Goal: Obtain resource: Download file/media

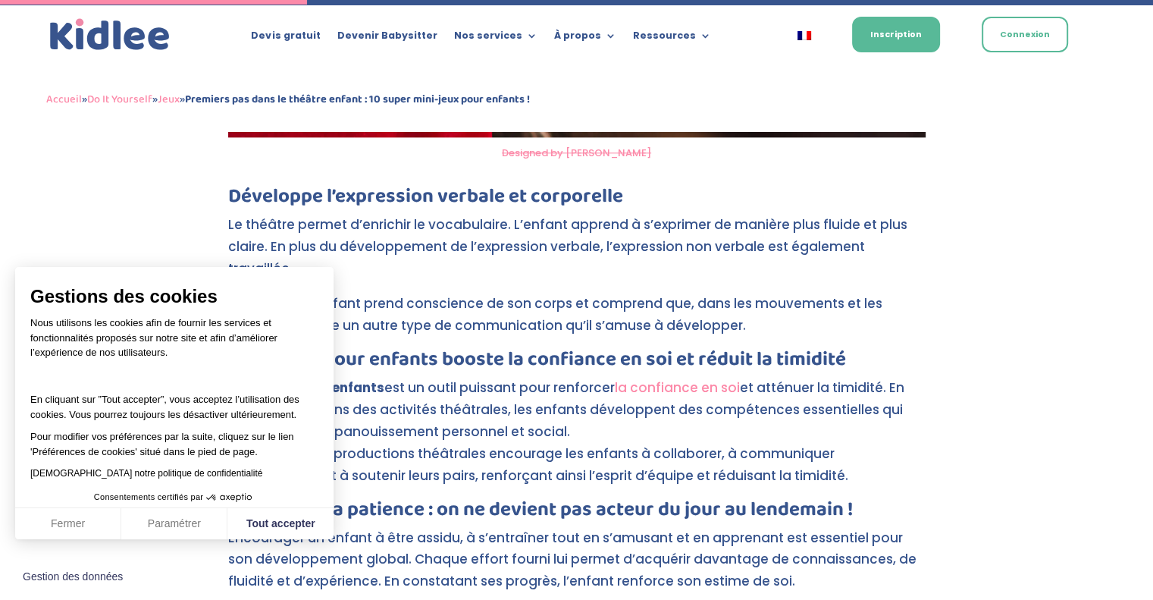
scroll to position [1400, 0]
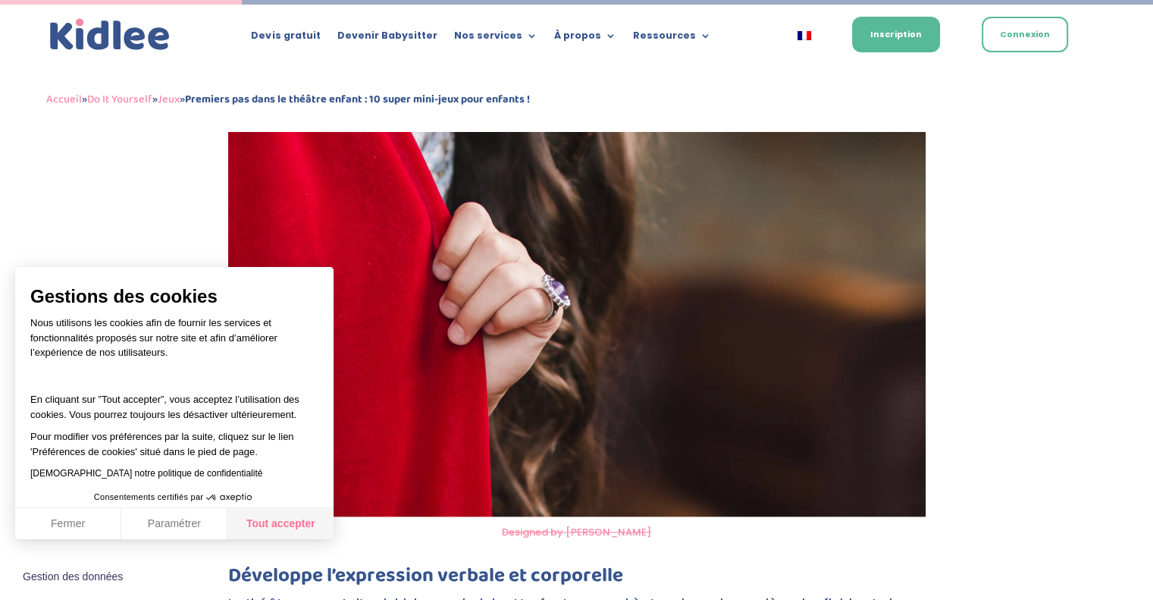
click at [287, 513] on button "Tout accepter" at bounding box center [280, 524] width 106 height 32
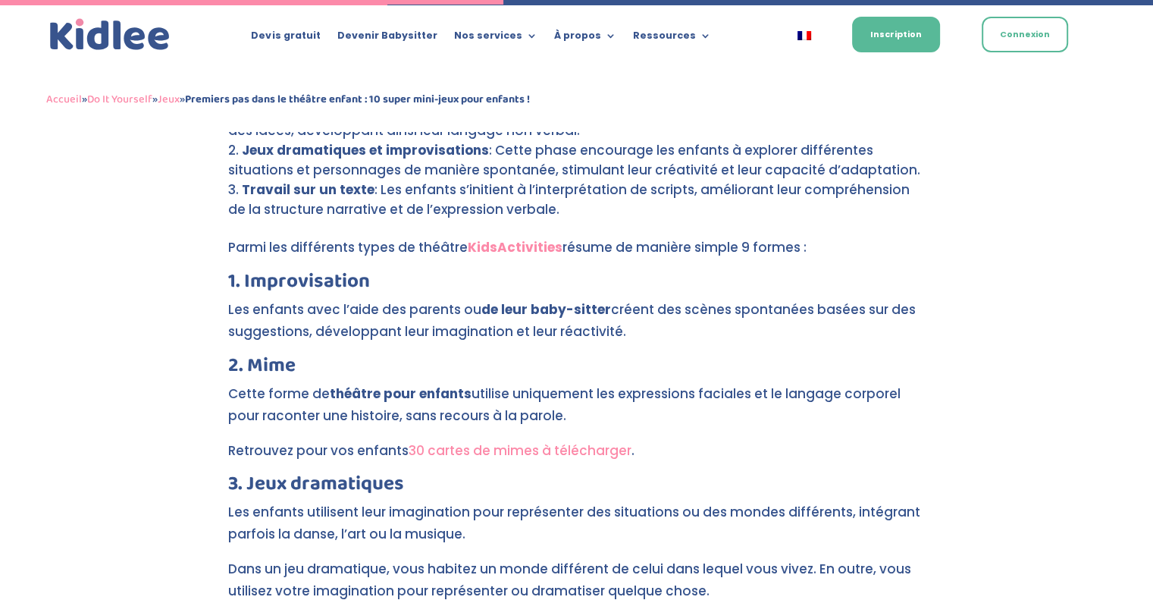
scroll to position [2916, 0]
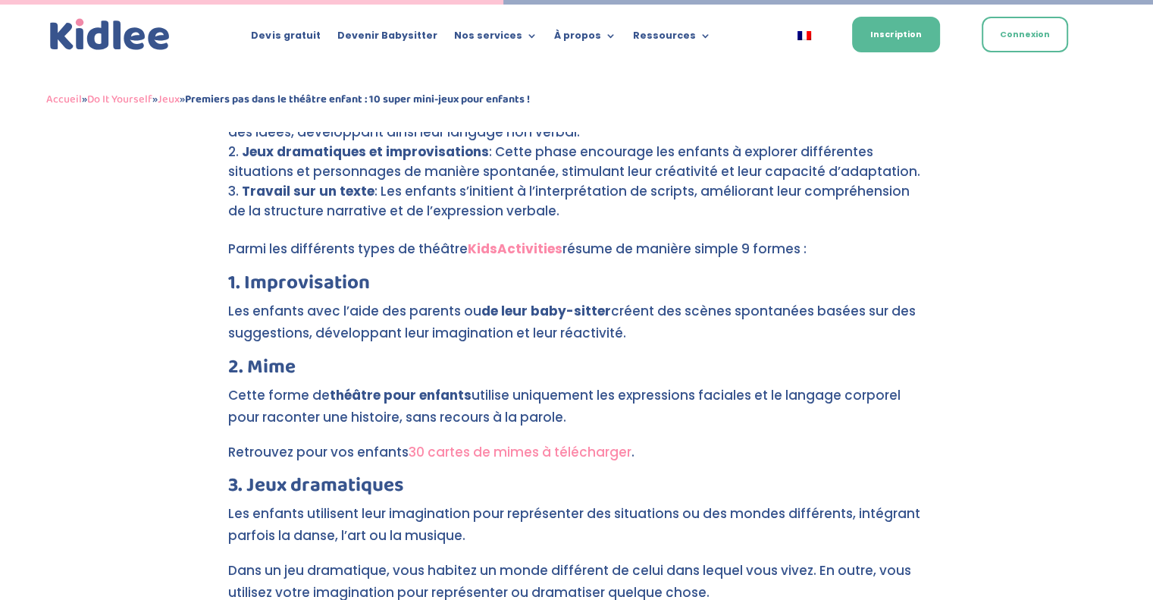
click at [458, 443] on link "30 cartes de mimes à télécharger" at bounding box center [520, 452] width 223 height 18
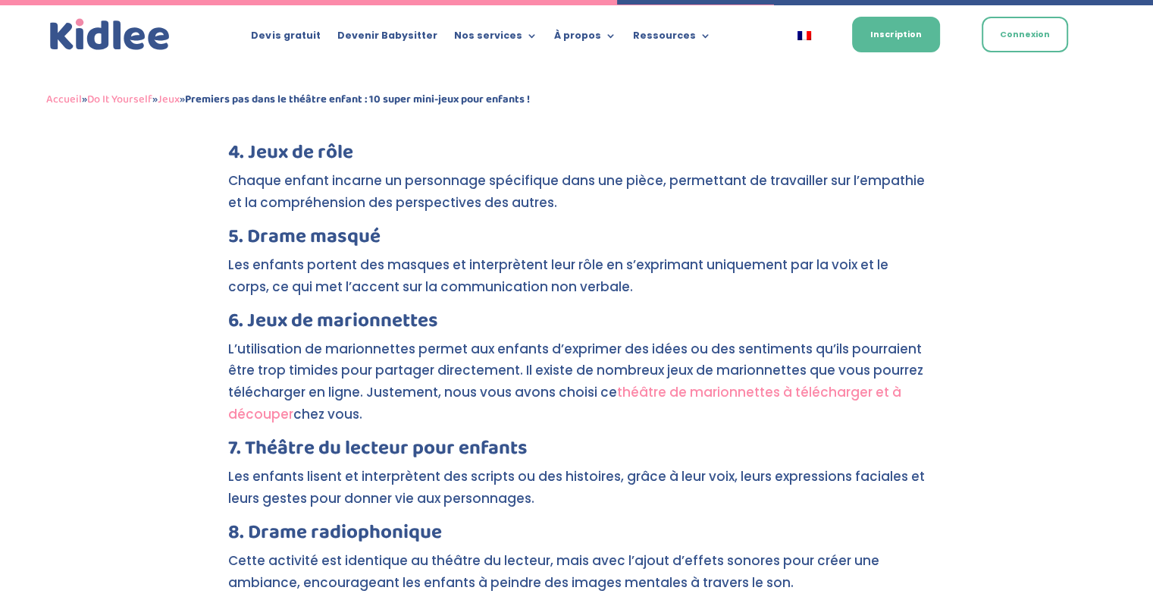
scroll to position [3674, 0]
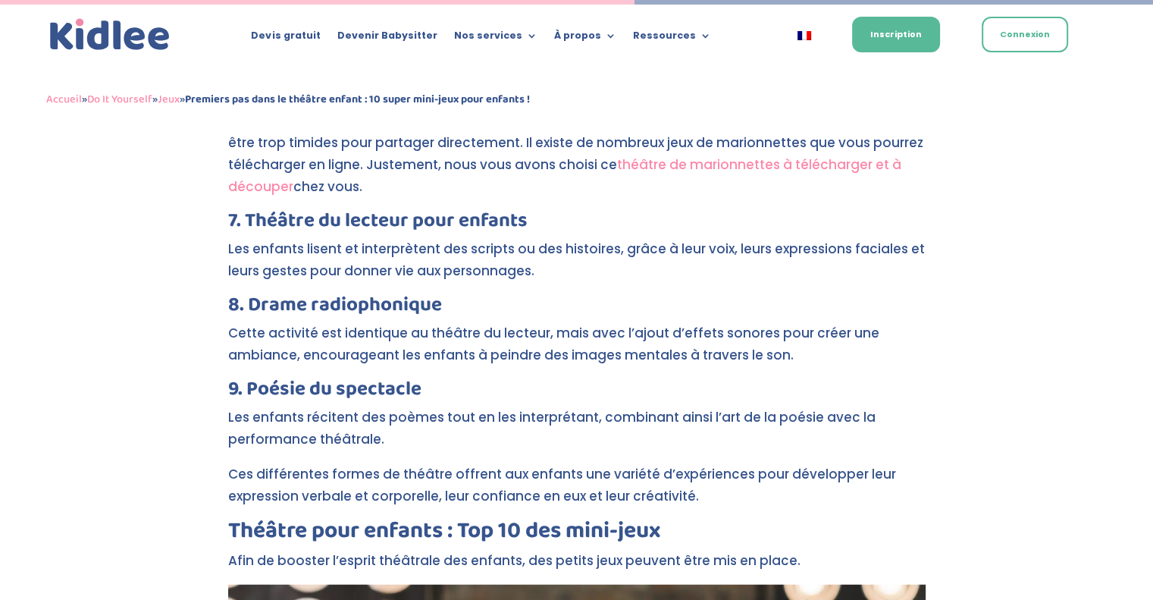
click at [400, 322] on p "Cette activité est identique au théâtre du lecteur, mais avec l’ajout d’effets …" at bounding box center [576, 350] width 697 height 57
click at [298, 322] on p "Cette activité est identique au théâtre du lecteur, mais avec l’ajout d’effets …" at bounding box center [576, 350] width 697 height 57
click at [265, 322] on p "Cette activité est identique au théâtre du lecteur, mais avec l’ajout d’effets …" at bounding box center [576, 350] width 697 height 57
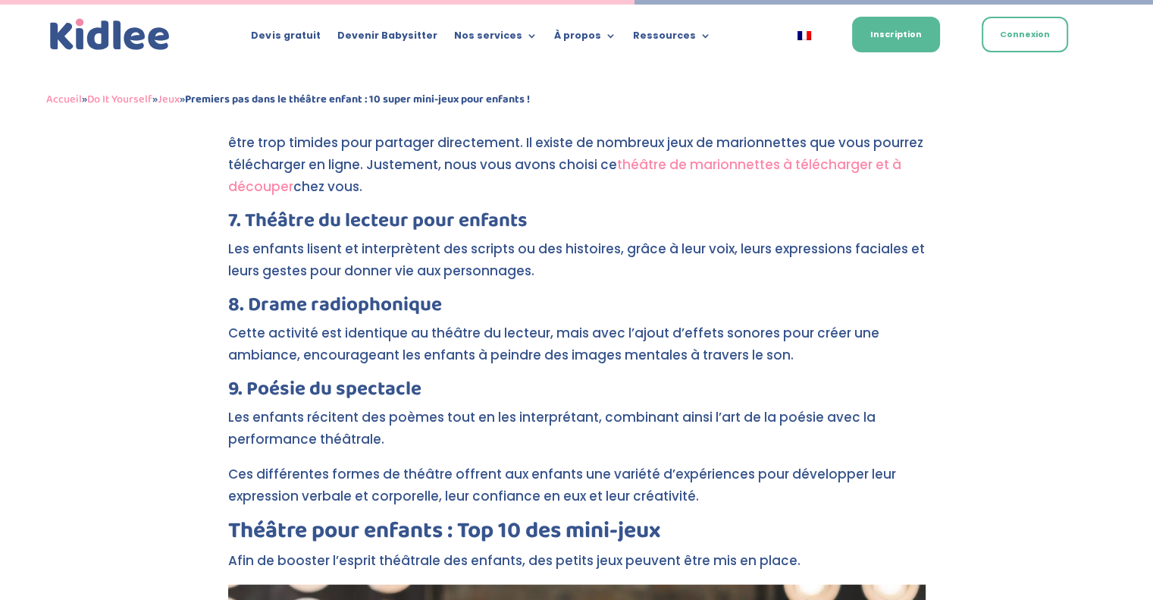
click at [390, 322] on p "Cette activité est identique au théâtre du lecteur, mais avec l’ajout d’effets …" at bounding box center [576, 350] width 697 height 57
click at [371, 322] on p "Cette activité est identique au théâtre du lecteur, mais avec l’ajout d’effets …" at bounding box center [576, 350] width 697 height 57
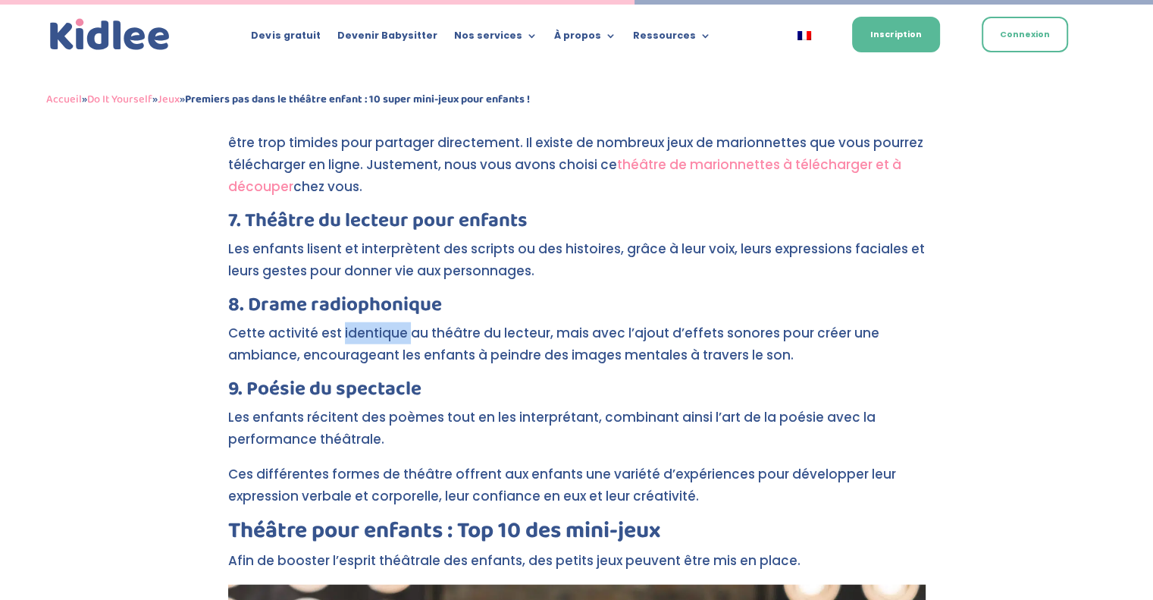
click at [371, 322] on p "Cette activité est identique au théâtre du lecteur, mais avec l’ajout d’effets …" at bounding box center [576, 350] width 697 height 57
